Goal: Communication & Community: Answer question/provide support

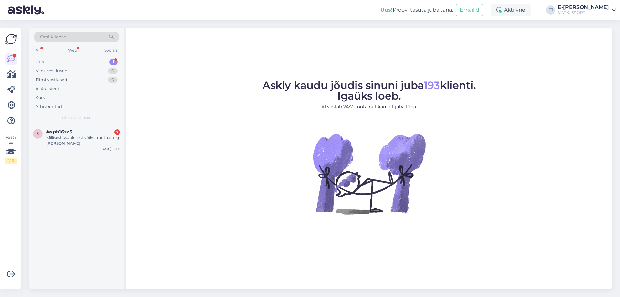
click at [83, 60] on div "Uus 1" at bounding box center [76, 62] width 85 height 9
click at [77, 134] on div "#spb16zx5 2" at bounding box center [84, 132] width 74 height 6
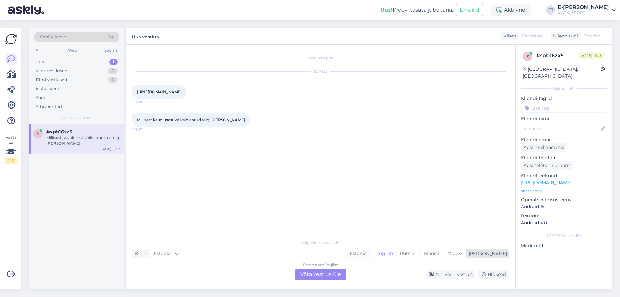
click at [373, 252] on div "Estonian" at bounding box center [360, 254] width 26 height 10
click at [320, 275] on div "Estonian to Estonian Võta vestlus üle" at bounding box center [320, 274] width 51 height 12
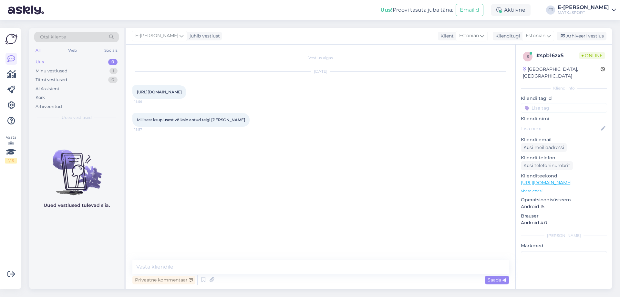
click at [182, 94] on link "[URL][DOMAIN_NAME]" at bounding box center [159, 91] width 45 height 5
click at [188, 268] on textarea at bounding box center [320, 267] width 377 height 14
click at [266, 268] on textarea "Tere! Antud telk on saadaval kõigis mie" at bounding box center [320, 262] width 377 height 21
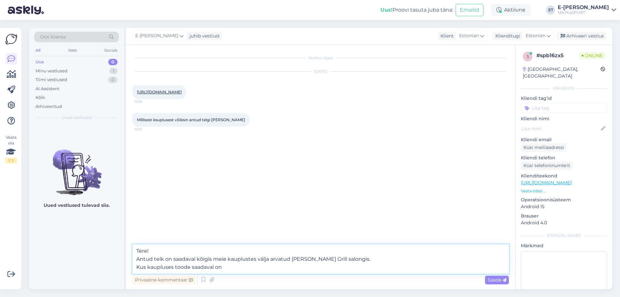
click at [141, 267] on textarea "Tere! Antud telk on saadaval kõigis meie kauplustes välja arvatud [PERSON_NAME]…" at bounding box center [320, 258] width 377 height 29
drag, startPoint x: 231, startPoint y: 267, endPoint x: 129, endPoint y: 273, distance: 101.6
click at [129, 273] on div "Vestlus algas [DATE] [URL][DOMAIN_NAME] 15:56 Millisest ksuplusest võiksin antu…" at bounding box center [321, 167] width 390 height 245
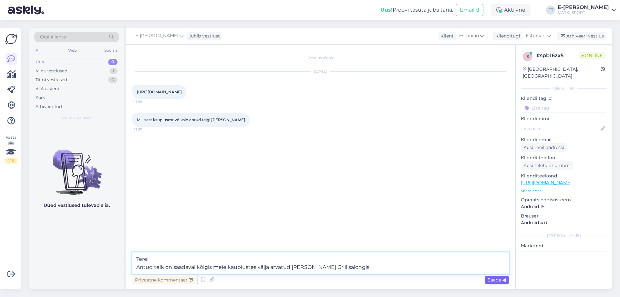
type textarea "Tere! Antud telk on saadaval kõigis meie kauplustes välja arvatud [PERSON_NAME]…"
click at [496, 280] on span "Saada" at bounding box center [497, 280] width 19 height 6
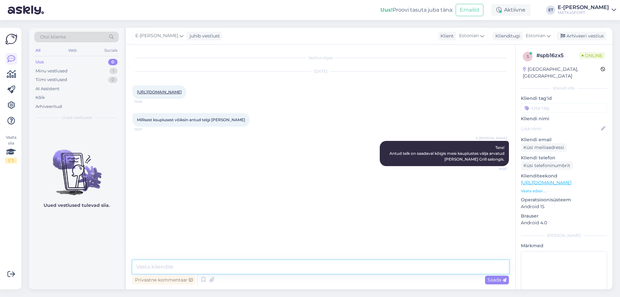
click at [269, 266] on textarea at bounding box center [320, 267] width 377 height 14
click at [138, 266] on textarea "Kus kaupluses valitud toode saadaval on" at bounding box center [320, 267] width 377 height 14
click at [327, 267] on textarea "Saate ka ise hõlpsasti vaadata, kus kaupluses valitud toode saadaval on" at bounding box center [320, 267] width 377 height 14
click at [321, 267] on textarea "Saate ka ise hõlpsasti vaadata, kus kaupluses valitud toode saadaval on saate h…" at bounding box center [320, 267] width 377 height 14
drag, startPoint x: 336, startPoint y: 267, endPoint x: 342, endPoint y: 261, distance: 8.7
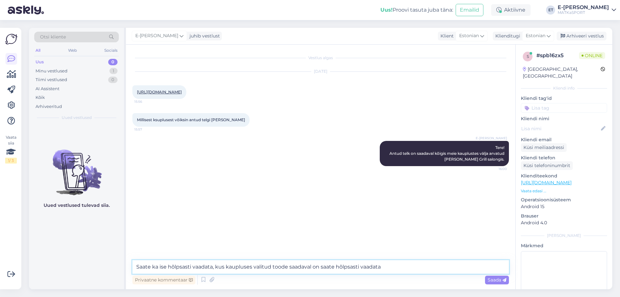
click at [336, 267] on textarea "Saate ka ise hõlpsasti vaadata, kus kaupluses valitud toode saadaval on saate h…" at bounding box center [320, 267] width 377 height 14
click at [405, 267] on textarea "Saate ka ise hõlpsasti vaadata, kus kaupluses valitud toode saadaval on saate k…" at bounding box center [320, 267] width 377 height 14
drag, startPoint x: 217, startPoint y: 267, endPoint x: 128, endPoint y: 258, distance: 89.3
click at [130, 266] on div "Vestlus algas [DATE] [URL][DOMAIN_NAME] 15:56 Millisest ksuplusest võiksin antu…" at bounding box center [321, 167] width 390 height 245
drag, startPoint x: 345, startPoint y: 268, endPoint x: 344, endPoint y: 265, distance: 4.0
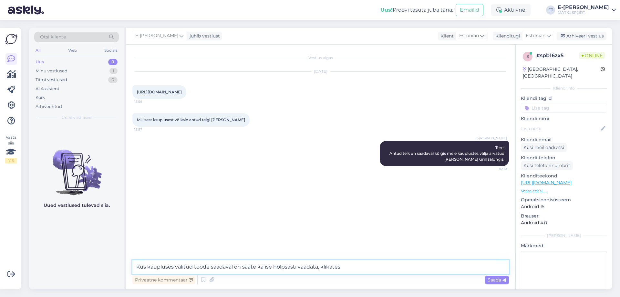
click at [345, 268] on textarea "Kus kaupluses valitud toode saadaval on saate ka ise hõlpsasti vaadata, klikates" at bounding box center [320, 267] width 377 height 14
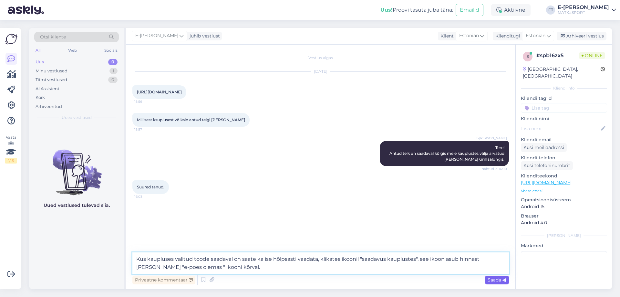
type textarea "Kus kaupluses valitud toode saadaval on saate ka ise hõlpsasti vaadata, klikate…"
click at [493, 280] on span "Saada" at bounding box center [497, 280] width 19 height 6
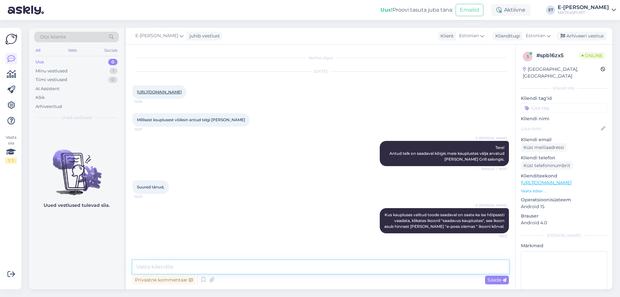
click at [341, 267] on textarea at bounding box center [320, 267] width 377 height 14
type textarea "Palun, ilusat päeva jätku!"
click at [499, 281] on span "Saada" at bounding box center [497, 280] width 19 height 6
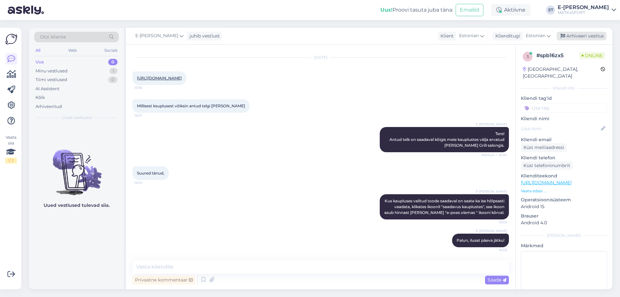
click at [579, 36] on div "Arhiveeri vestlus" at bounding box center [582, 36] width 50 height 9
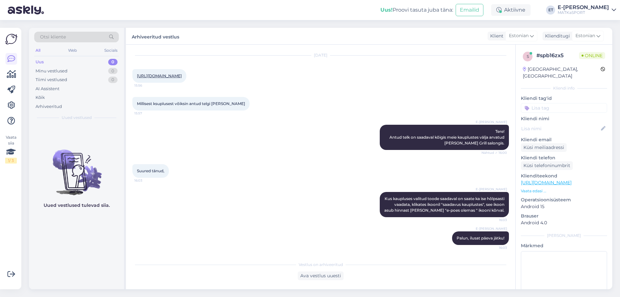
click at [72, 59] on div "Uus 0" at bounding box center [76, 62] width 85 height 9
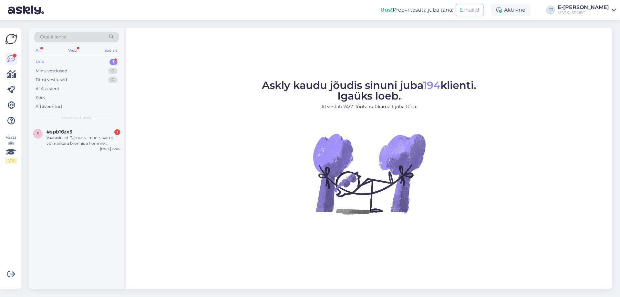
click at [75, 62] on div "Uus 1" at bounding box center [76, 62] width 85 height 9
click at [78, 141] on div "Vaatasin, et Pärnus viimane, kas on võimalikära bronnida homme lõunaks ?" at bounding box center [84, 141] width 74 height 12
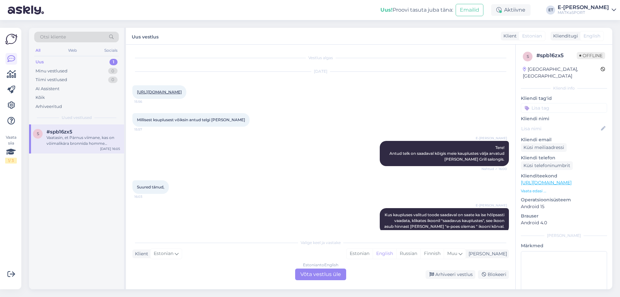
scroll to position [83, 0]
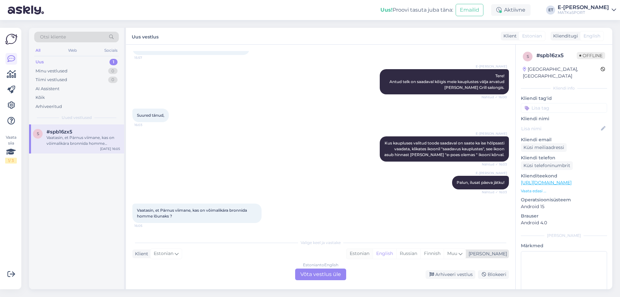
click at [373, 253] on div "Estonian" at bounding box center [360, 254] width 26 height 10
click at [321, 275] on div "Estonian to Estonian Võta vestlus üle" at bounding box center [320, 274] width 51 height 12
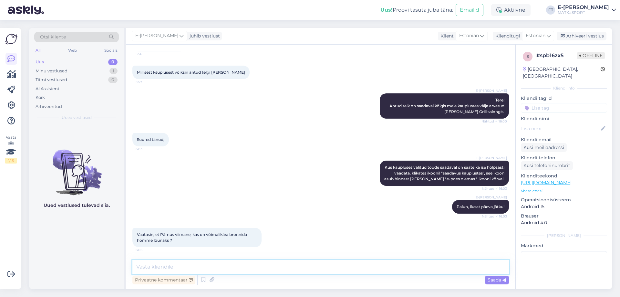
click at [212, 268] on textarea at bounding box center [320, 267] width 377 height 14
type textarea "On ikka võimalik broneerida, selleks palume siia kirjutada enda täisnimi ja tel…"
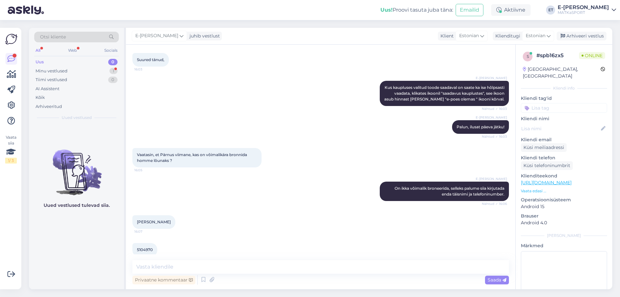
scroll to position [148, 0]
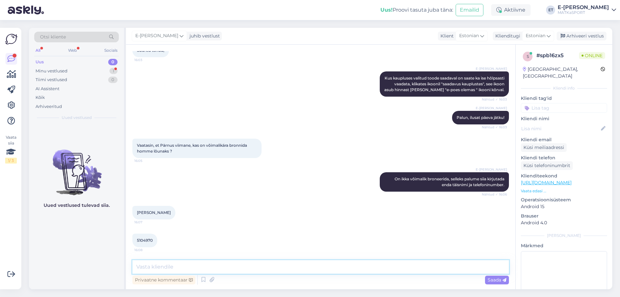
click at [173, 267] on textarea at bounding box center [320, 267] width 377 height 14
drag, startPoint x: 240, startPoint y: 267, endPoint x: 333, endPoint y: 269, distance: 92.7
click at [333, 269] on textarea "Täname, vormistame broneeringu ning paneme [PERSON_NAME] jaoks kõrvale." at bounding box center [320, 267] width 377 height 14
type textarea "Täname, vormistame broneeringu ning jääme Teid homme ootama!"
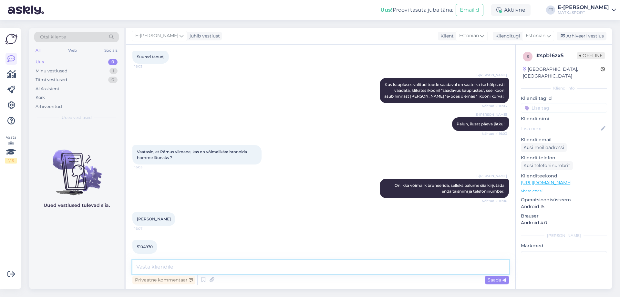
scroll to position [182, 0]
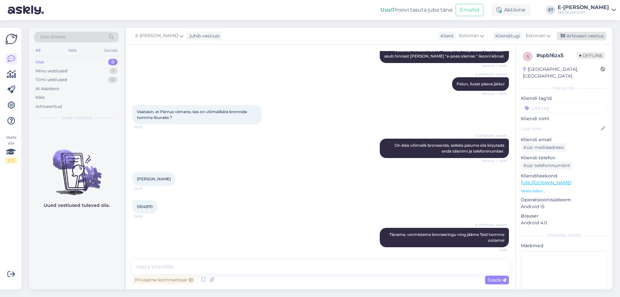
click at [583, 34] on div "Arhiveeri vestlus" at bounding box center [582, 36] width 50 height 9
